Goal: Check status: Check status

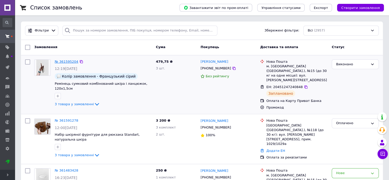
click at [67, 61] on link "№ 361595204" at bounding box center [67, 62] width 24 height 4
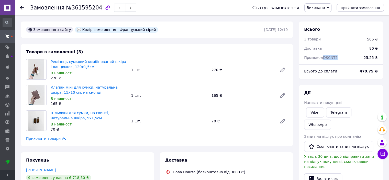
drag, startPoint x: 323, startPoint y: 57, endPoint x: 338, endPoint y: 63, distance: 16.2
click at [341, 59] on div "Промокод DSCNT5" at bounding box center [330, 57] width 58 height 11
click at [327, 56] on span "DSCNT5" at bounding box center [330, 58] width 15 height 4
click at [20, 9] on div at bounding box center [22, 7] width 4 height 5
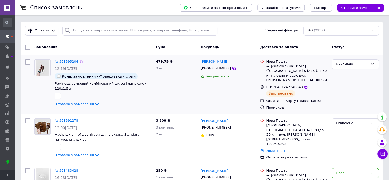
click at [217, 63] on link "[PERSON_NAME]" at bounding box center [215, 61] width 28 height 5
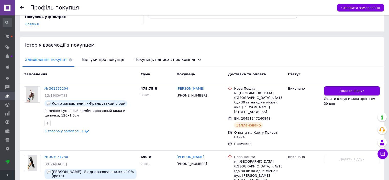
scroll to position [54, 0]
